Goal: Transaction & Acquisition: Obtain resource

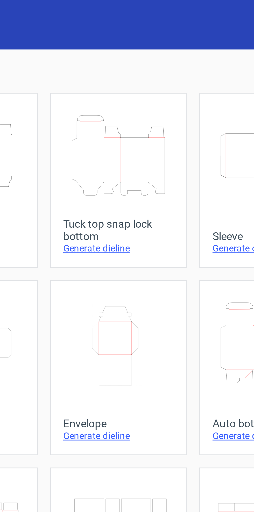
click at [126, 56] on icon "Height Depth Width" at bounding box center [127, 52] width 33 height 29
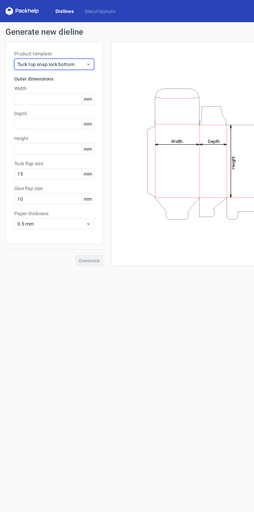
click at [65, 48] on use at bounding box center [66, 47] width 2 height 1
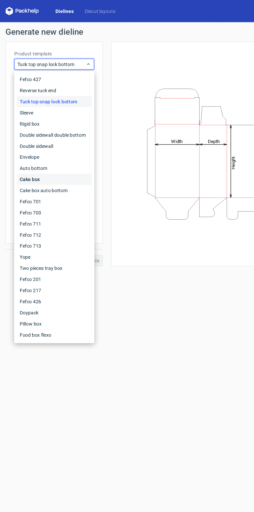
click at [28, 137] on div "Cake box" at bounding box center [41, 134] width 56 height 8
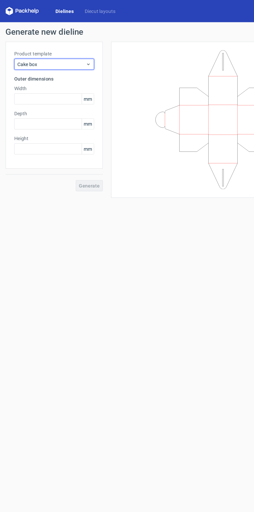
click at [63, 47] on span "Cake box" at bounding box center [38, 47] width 51 height 5
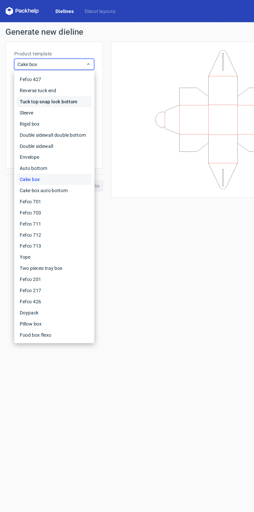
click at [53, 76] on div "Tuck top snap lock bottom" at bounding box center [41, 76] width 56 height 8
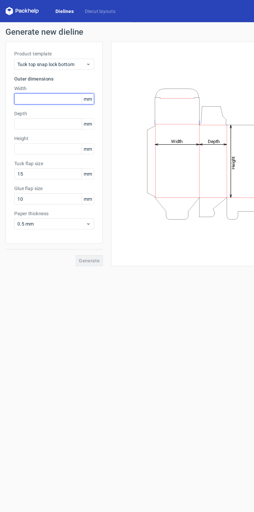
click at [42, 76] on input "text" at bounding box center [41, 74] width 60 height 8
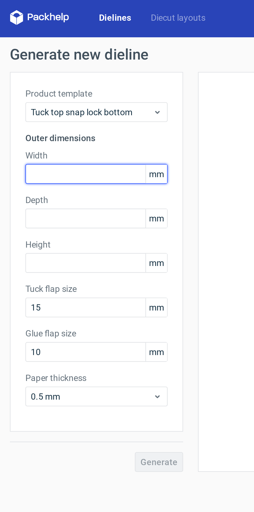
type input "6"
type input "70"
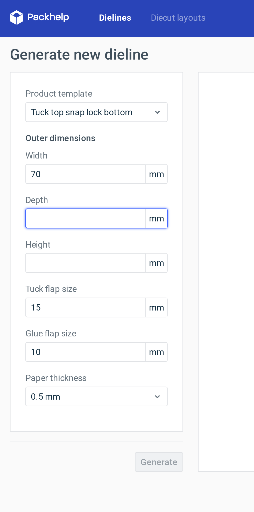
click at [37, 91] on input "text" at bounding box center [41, 92] width 60 height 8
type input "70"
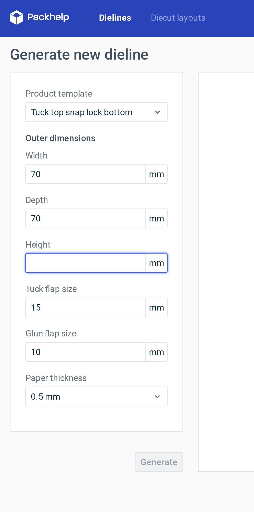
click at [38, 111] on input "text" at bounding box center [41, 111] width 60 height 8
type input "70"
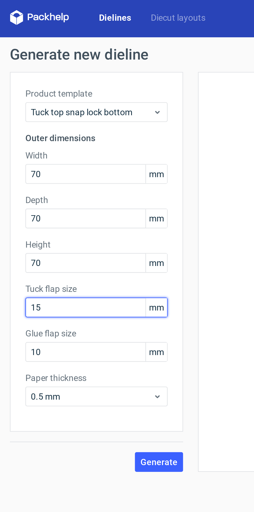
click at [31, 129] on input "15" at bounding box center [41, 130] width 60 height 8
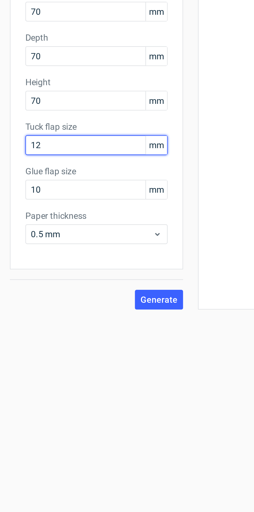
type input "12"
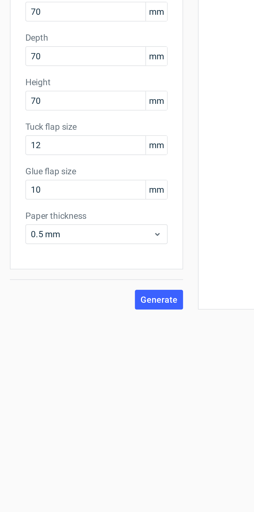
click at [55, 252] on form "Generate new dieline Product template Tuck top snap lock bottom Outer dimension…" at bounding box center [127, 264] width 254 height 495
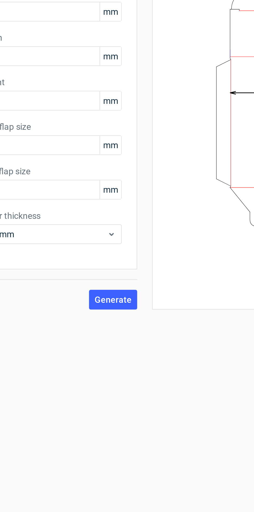
click at [69, 193] on span "Generate" at bounding box center [67, 195] width 16 height 4
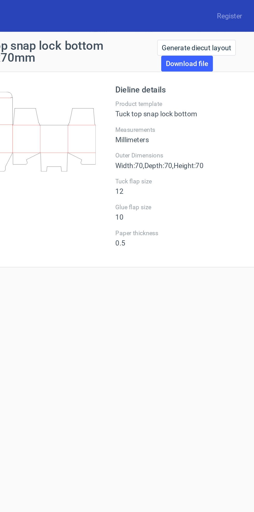
click at [196, 35] on link "Download file" at bounding box center [198, 33] width 27 height 8
